Goal: Task Accomplishment & Management: Use online tool/utility

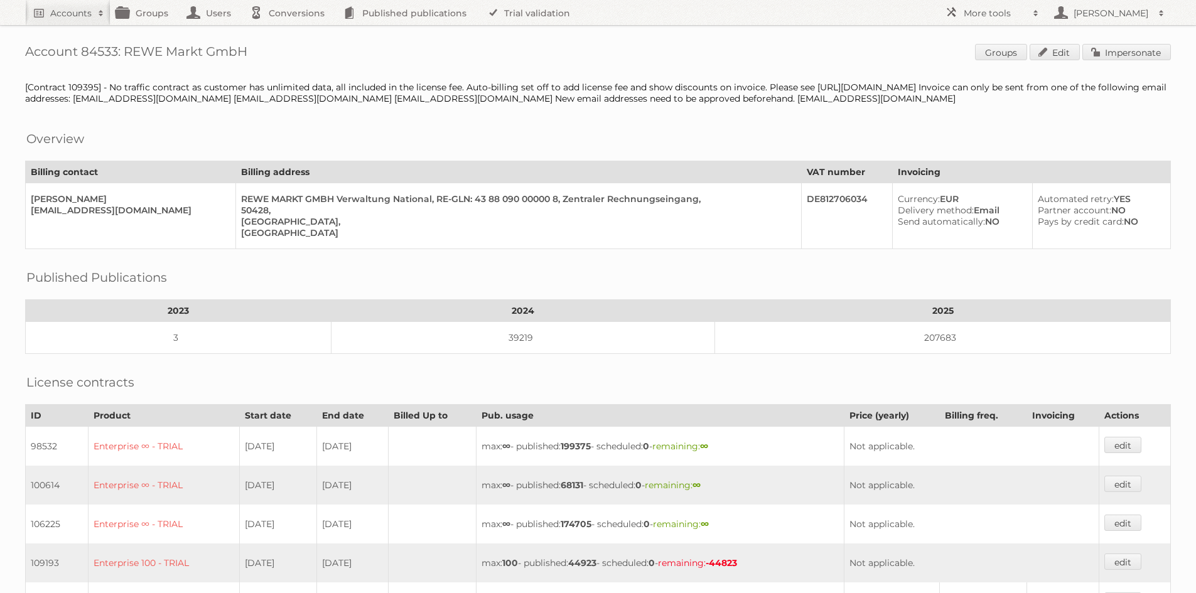
click at [68, 14] on h2 "Accounts" at bounding box center [70, 13] width 41 height 13
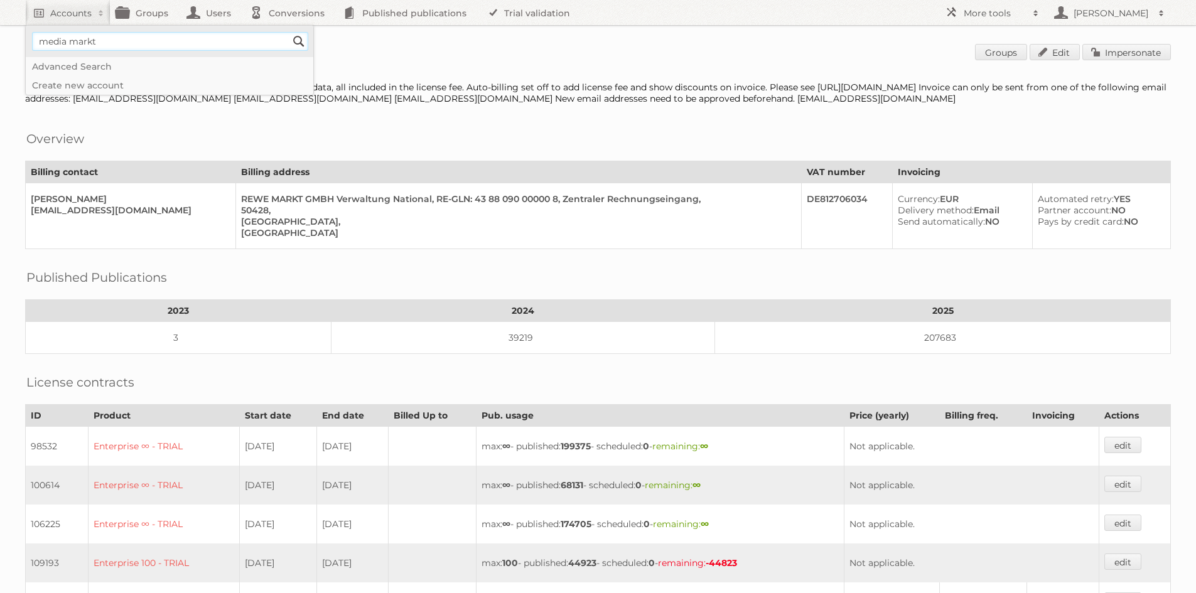
type input"] "media markt"
click at [290, 32] on input "Search" at bounding box center [299, 41] width 19 height 19
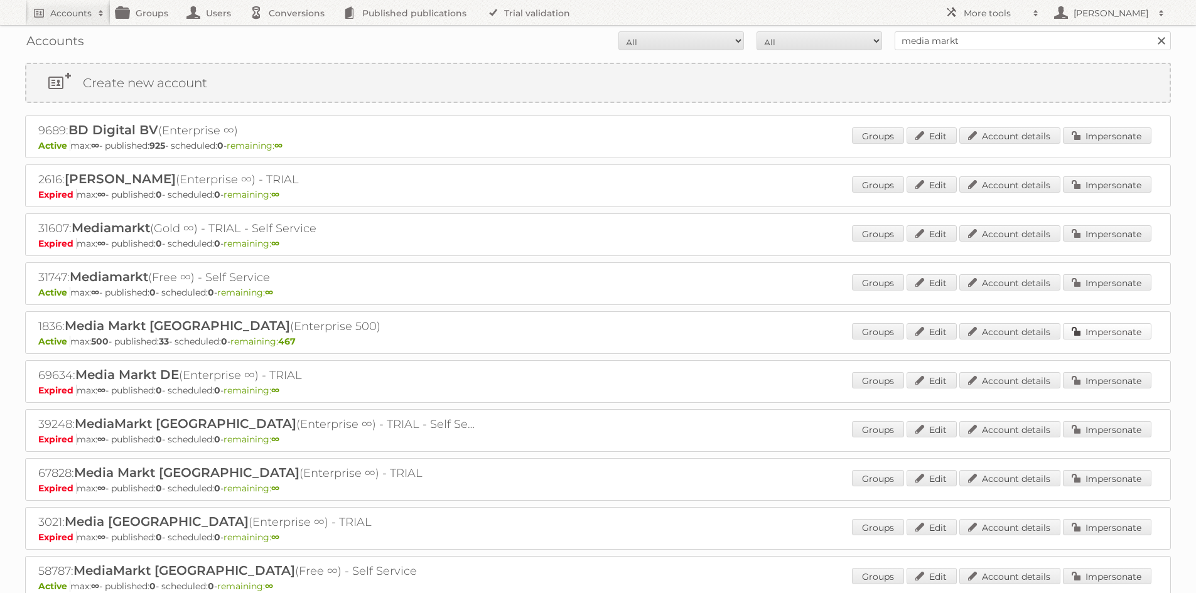
click at [1118, 332] on link "Impersonate" at bounding box center [1107, 331] width 89 height 16
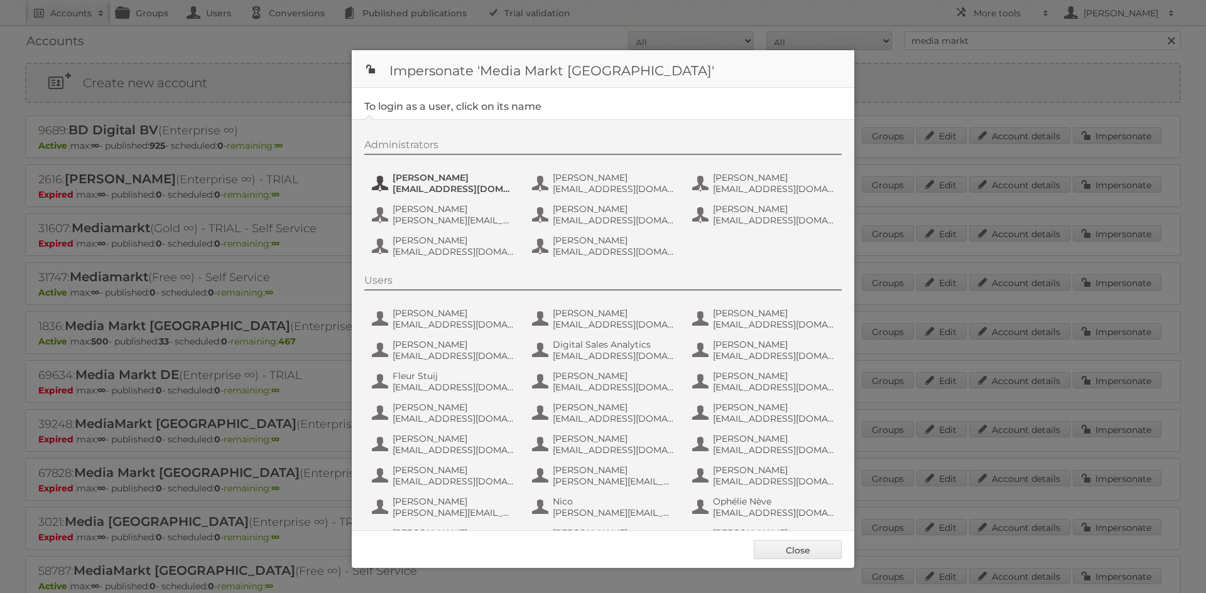
click at [459, 180] on span "[PERSON_NAME]" at bounding box center [453, 177] width 122 height 11
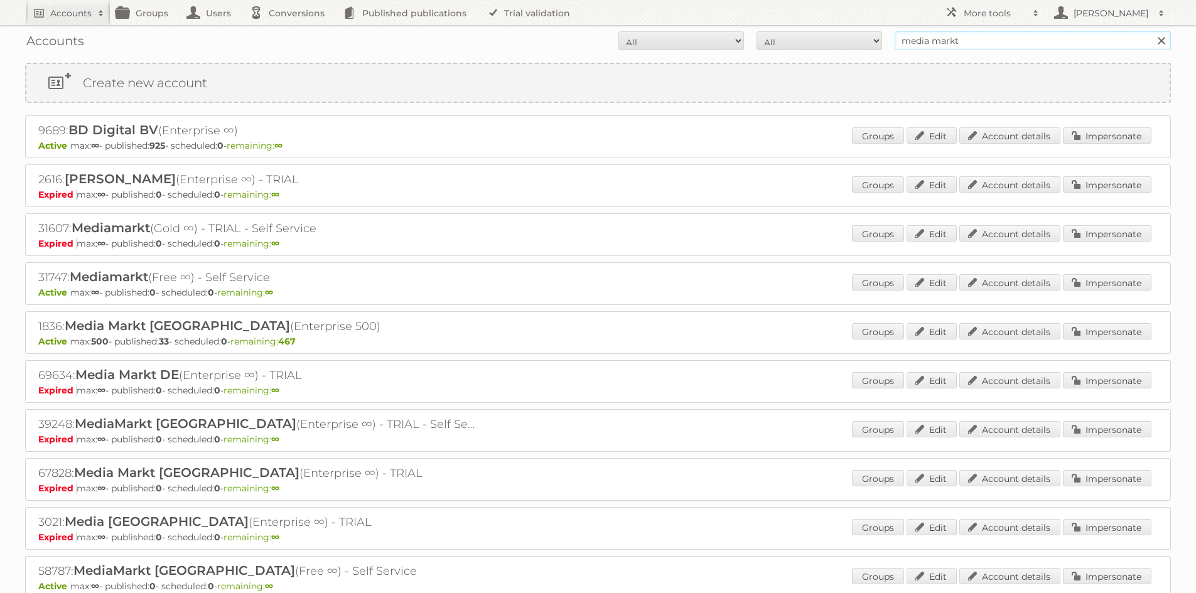
click at [1034, 49] on input "media markt" at bounding box center [1033, 40] width 276 height 19
type input "jola mode"
click at [1152, 31] on input "Search" at bounding box center [1161, 40] width 19 height 19
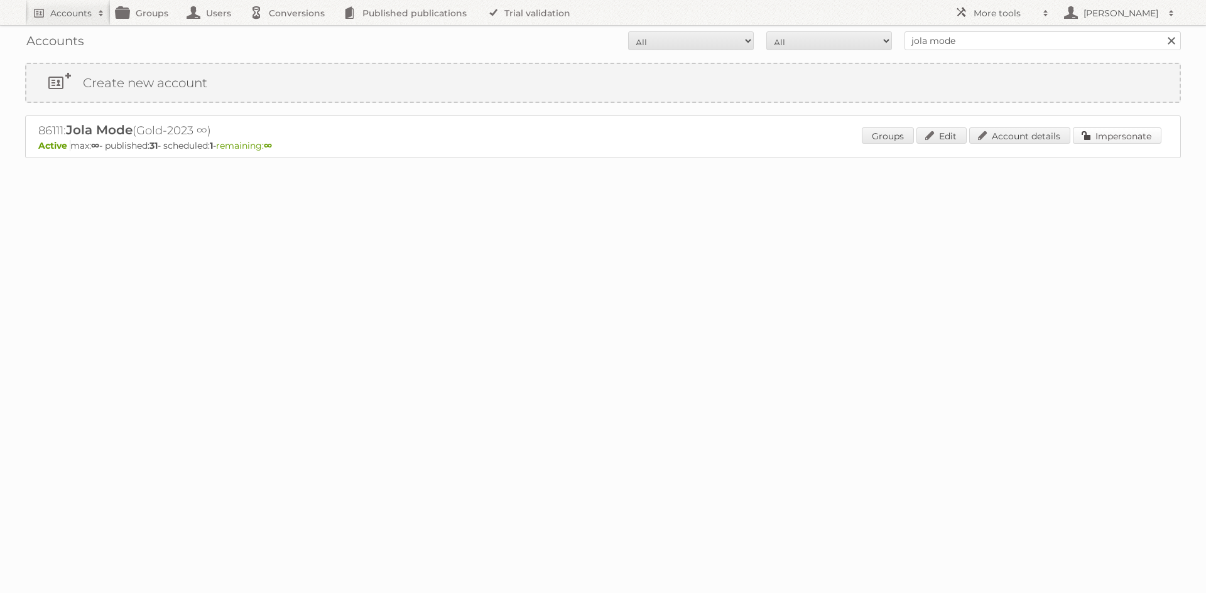
click at [1110, 134] on link "Impersonate" at bounding box center [1117, 135] width 89 height 16
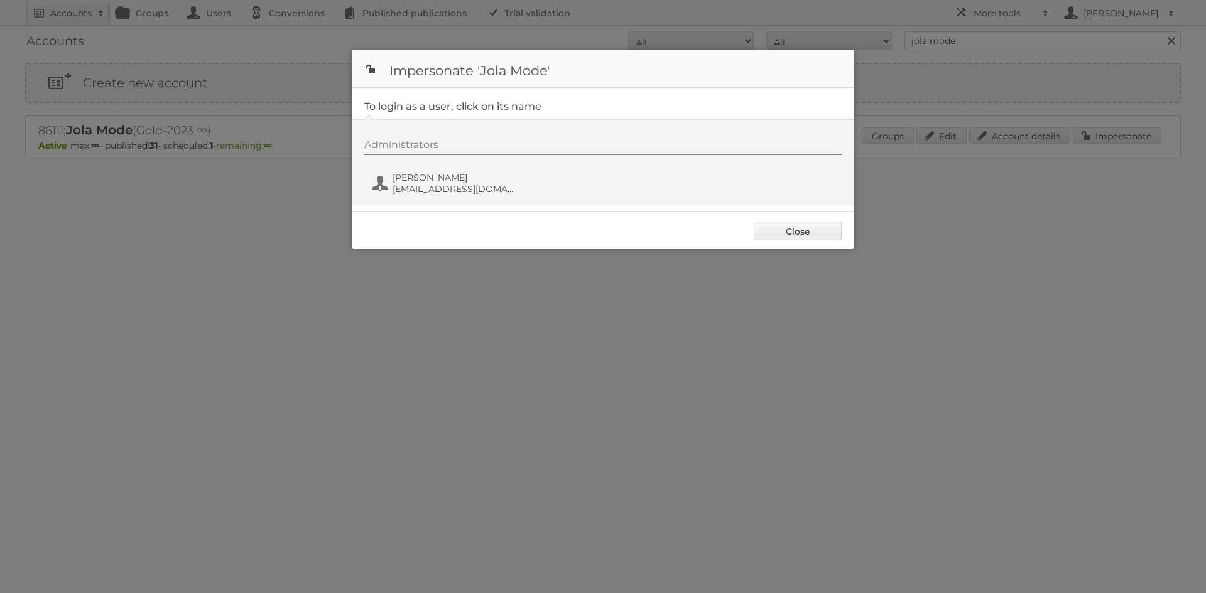
click at [467, 198] on div "Administrators Aimée van Os marketing@jolamode.nl" at bounding box center [609, 169] width 490 height 60
click at [467, 190] on span "marketing@jolamode.nl" at bounding box center [453, 188] width 122 height 11
